Goal: Navigation & Orientation: Find specific page/section

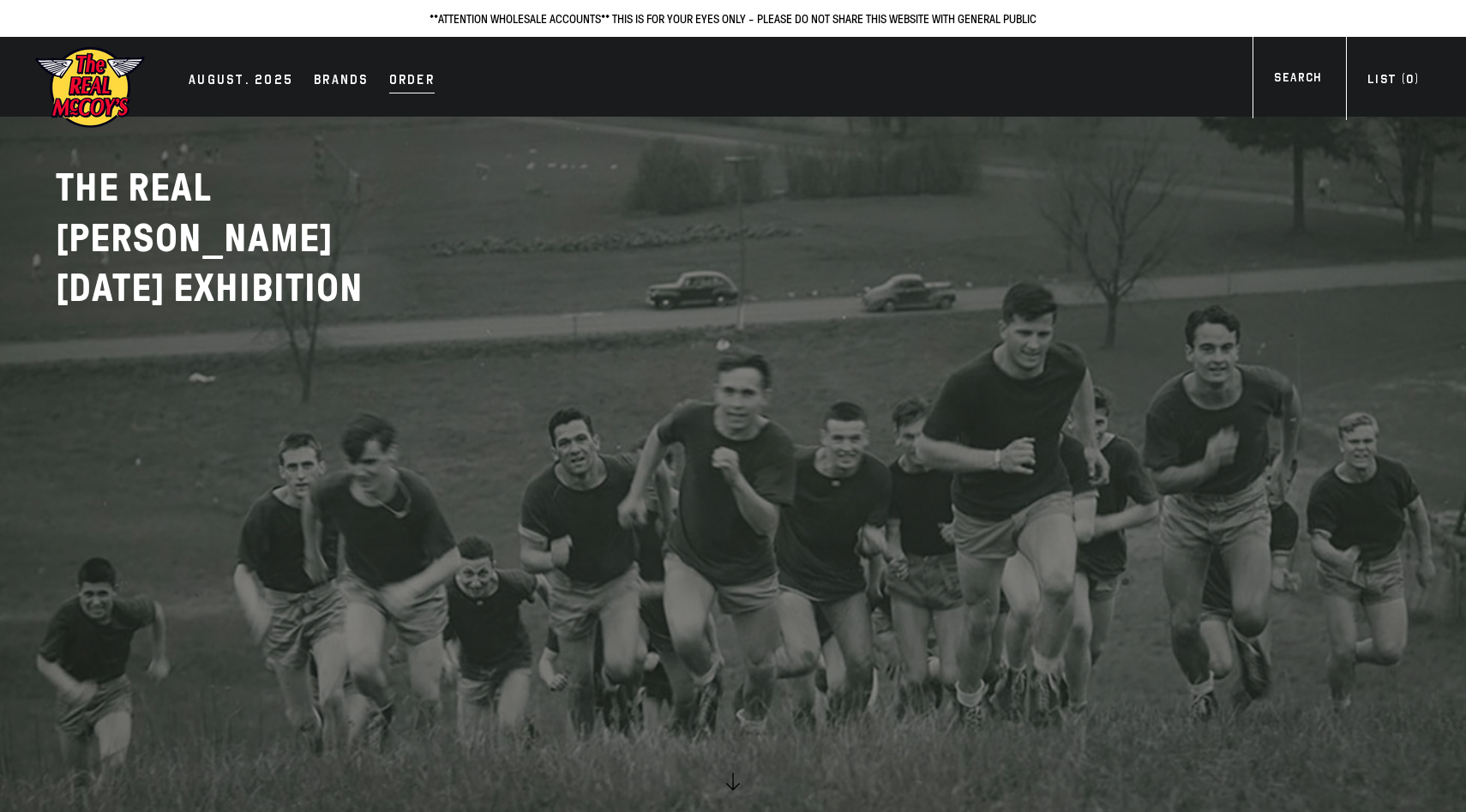
click at [399, 91] on div "Order" at bounding box center [412, 81] width 45 height 24
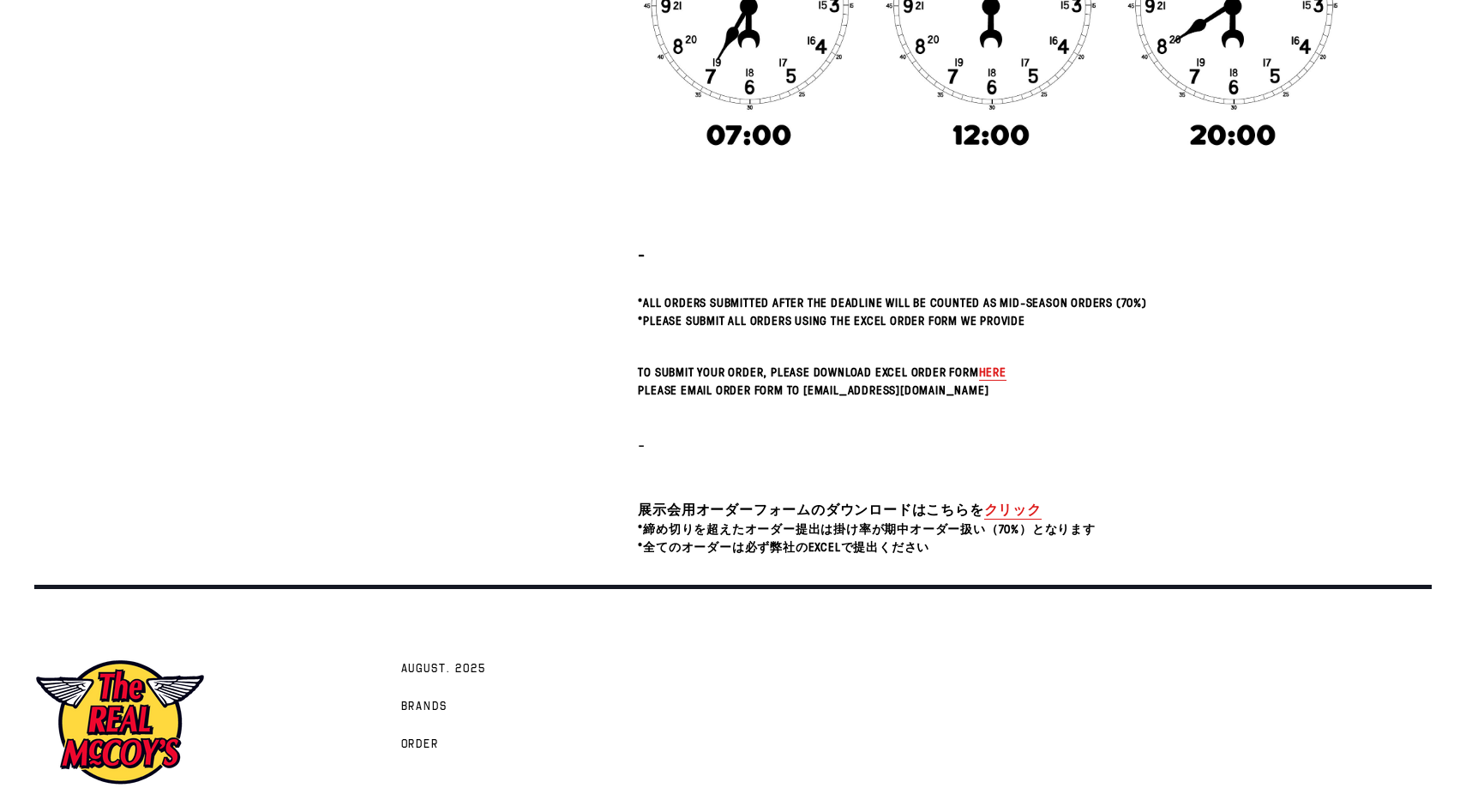
scroll to position [539, 0]
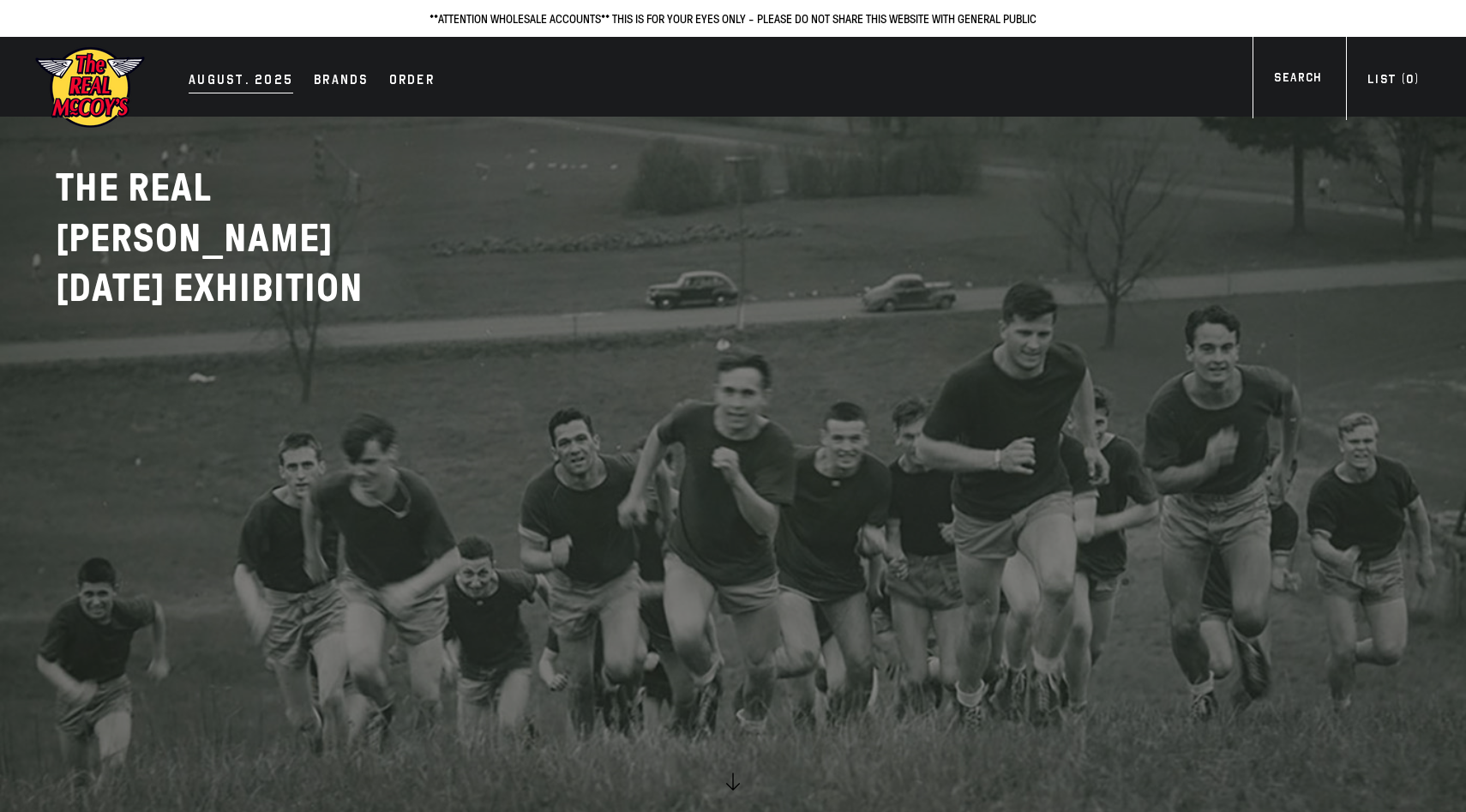
click at [210, 78] on div "AUGUST. 2025" at bounding box center [241, 81] width 104 height 24
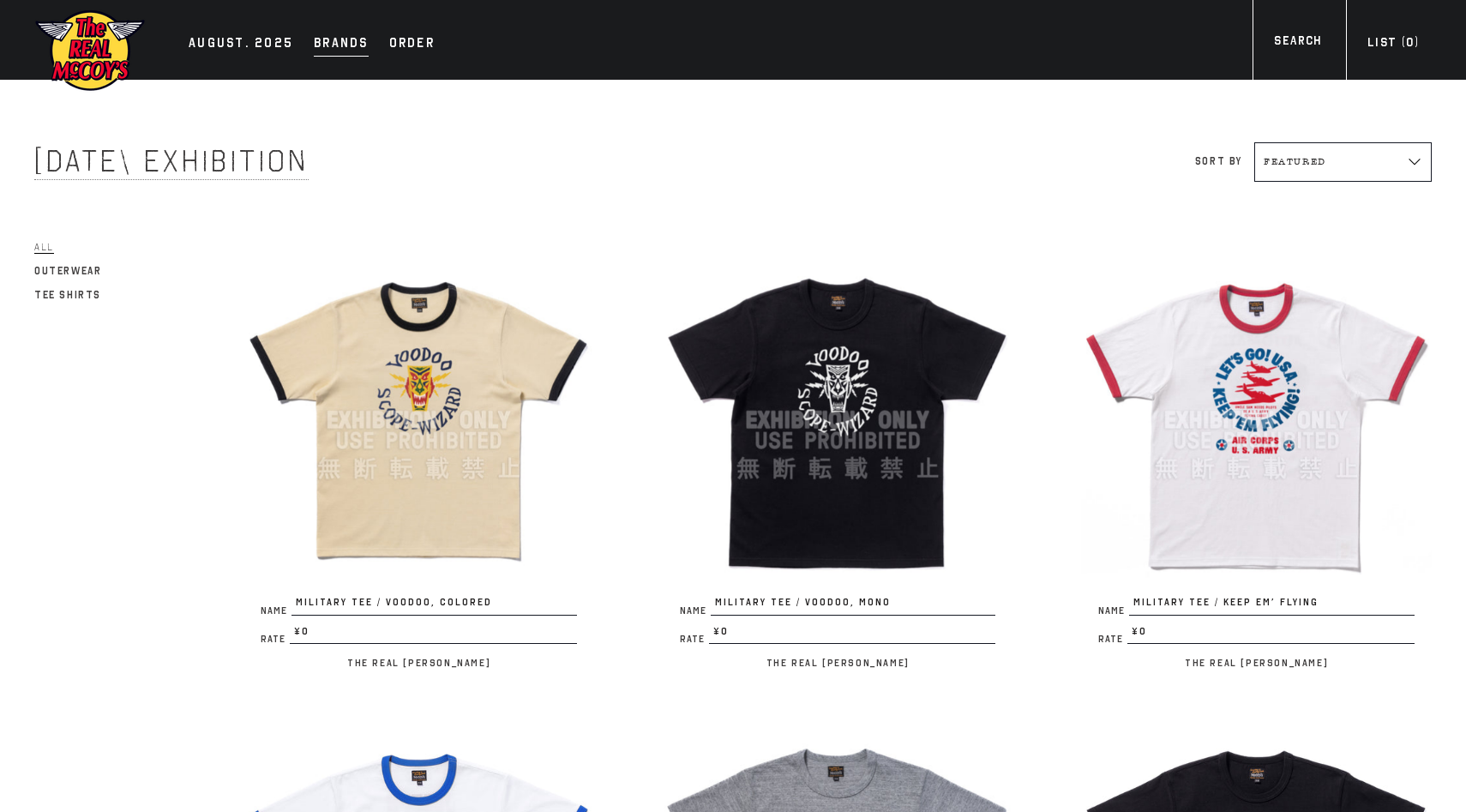
click at [323, 40] on div "Brands" at bounding box center [342, 45] width 55 height 24
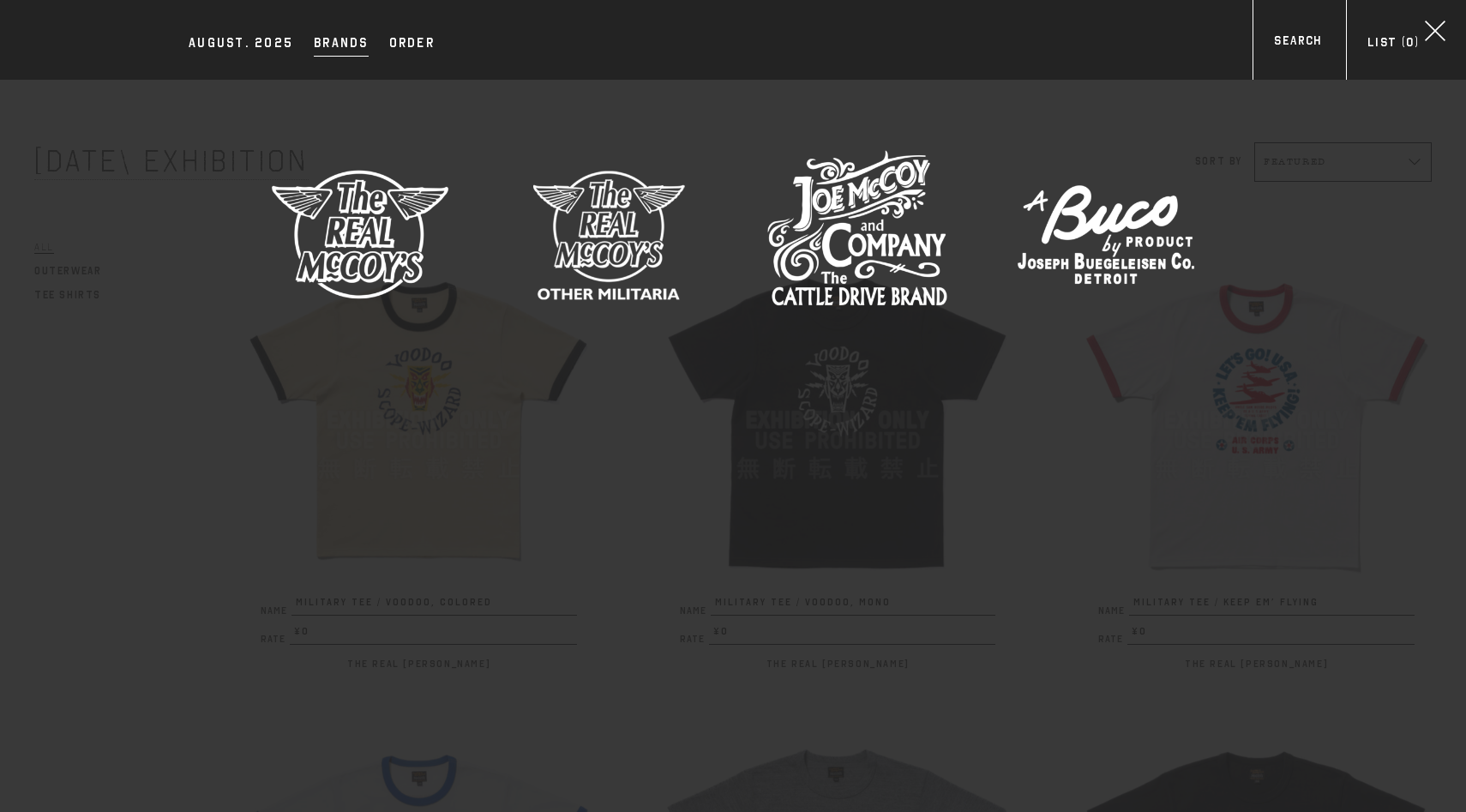
click at [244, 94] on div "AUGUST. 2025 Brands Order Search Brands The Real McCoy's Joe McCoy" at bounding box center [733, 205] width 1466 height 251
click at [334, 53] on div "Brands" at bounding box center [342, 45] width 55 height 24
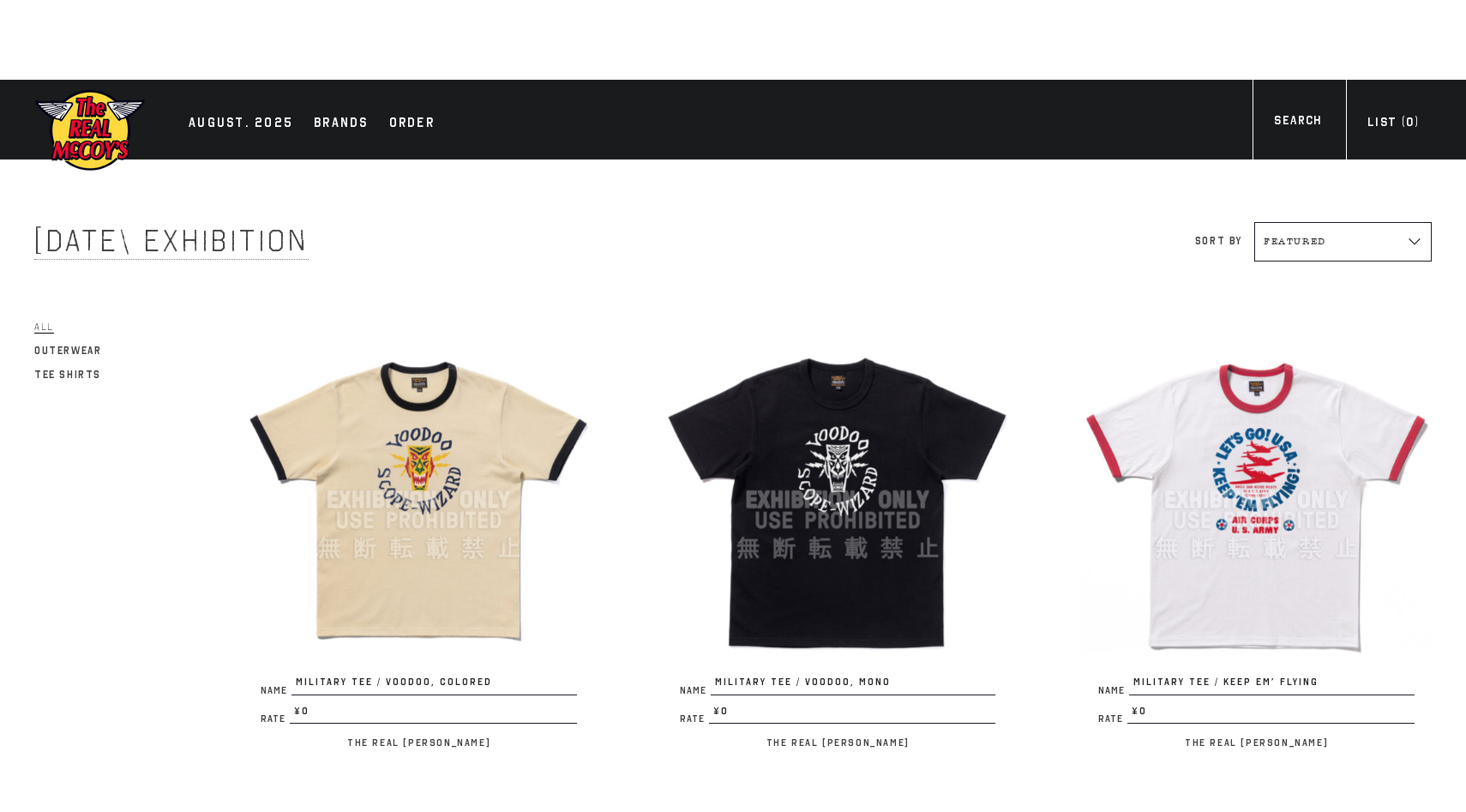
click at [75, 137] on img at bounding box center [89, 130] width 111 height 84
